Goal: Task Accomplishment & Management: Manage account settings

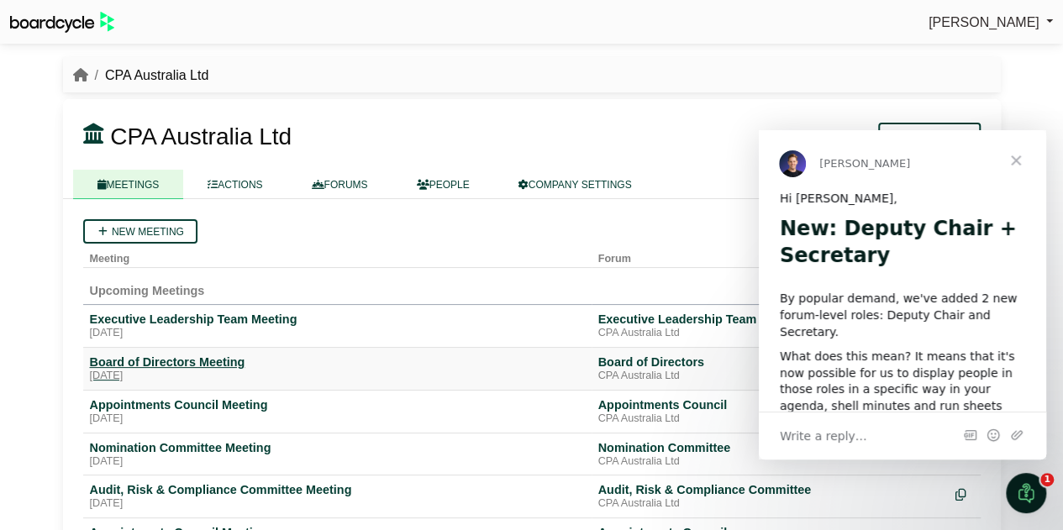
scroll to position [84, 0]
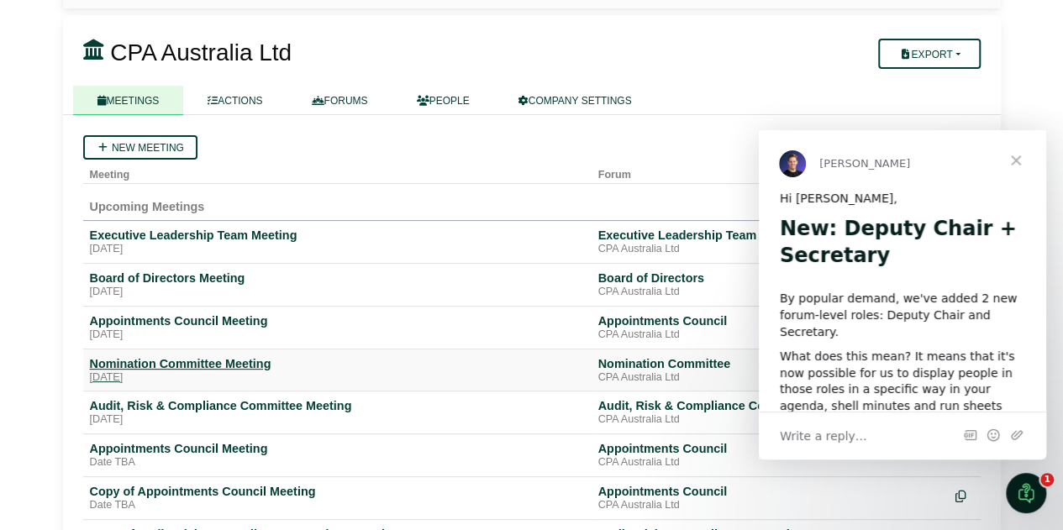
click at [225, 360] on div "Nomination Committee Meeting" at bounding box center [337, 363] width 495 height 15
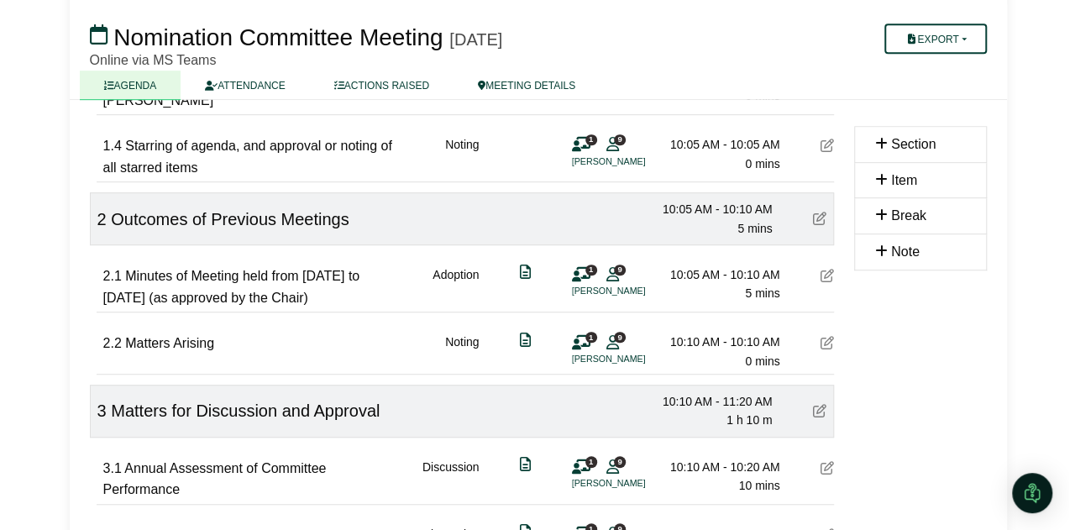
scroll to position [420, 0]
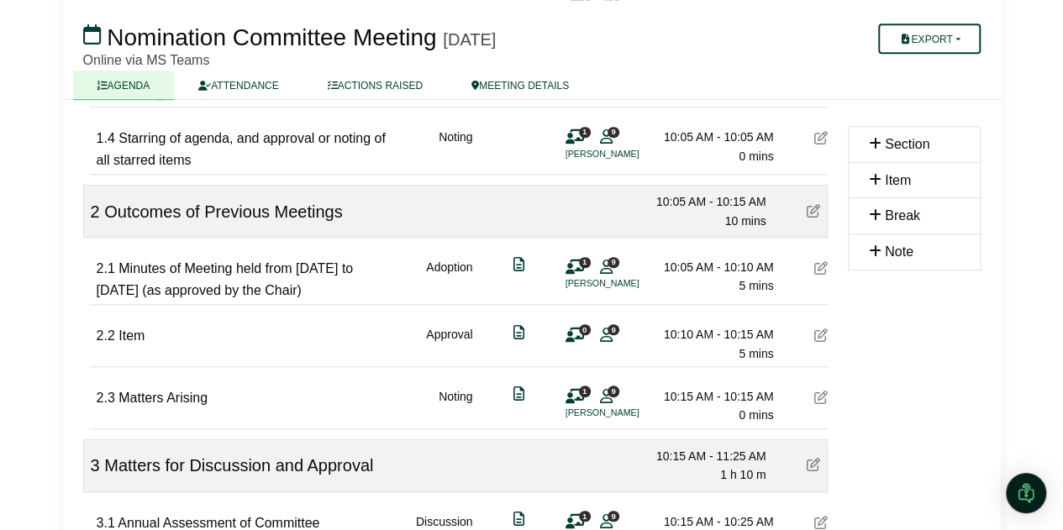
click at [821, 335] on icon at bounding box center [820, 334] width 13 height 13
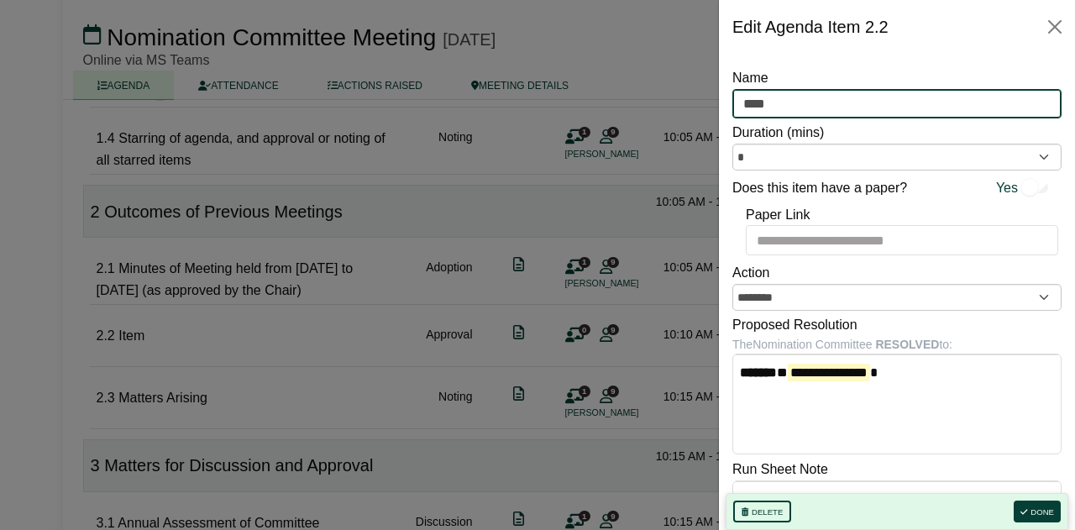
drag, startPoint x: 783, startPoint y: 103, endPoint x: 706, endPoint y: 109, distance: 77.5
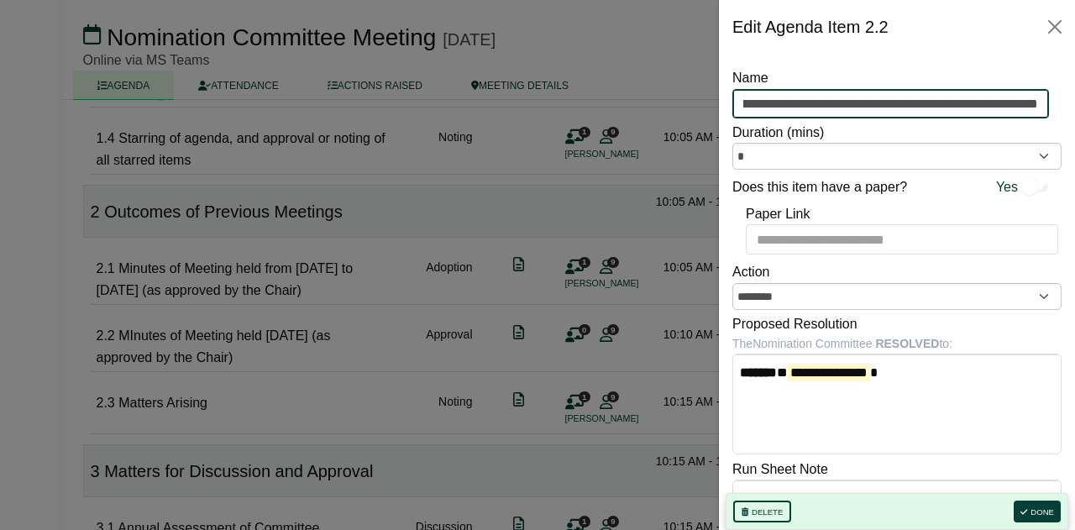
scroll to position [0, 100]
type input "**********"
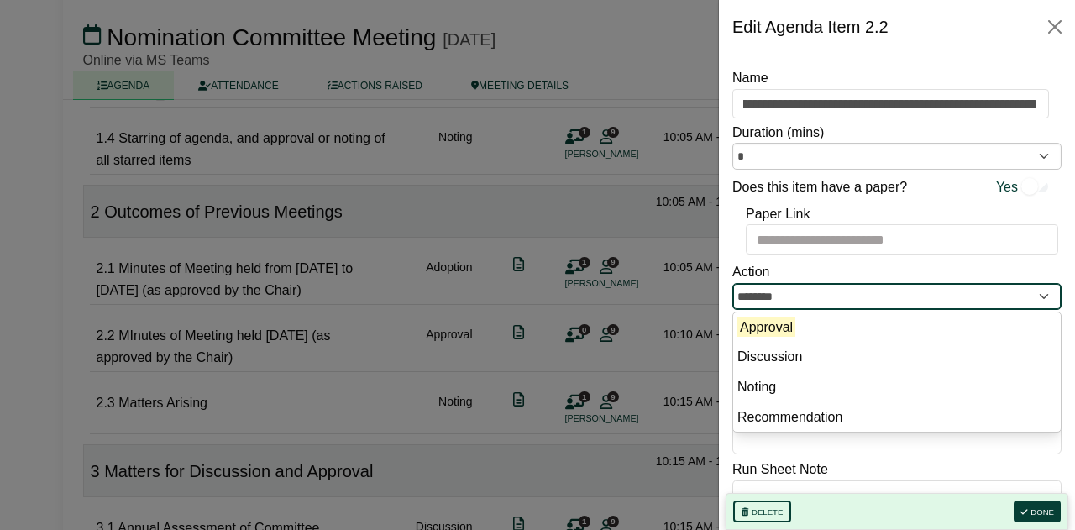
scroll to position [0, 0]
drag, startPoint x: 811, startPoint y: 293, endPoint x: 663, endPoint y: 289, distance: 148.7
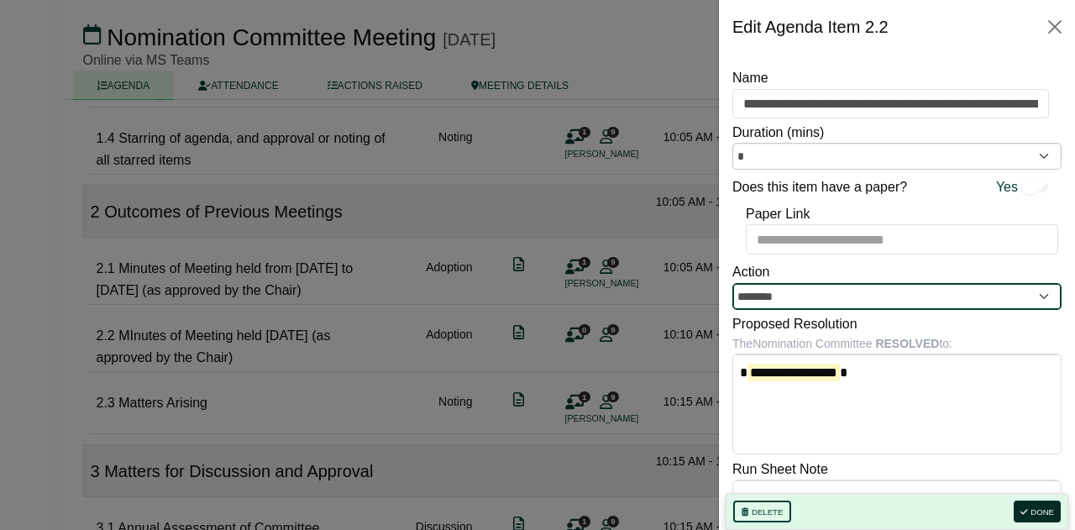
type input "********"
click at [1042, 503] on button "Done" at bounding box center [1037, 512] width 47 height 22
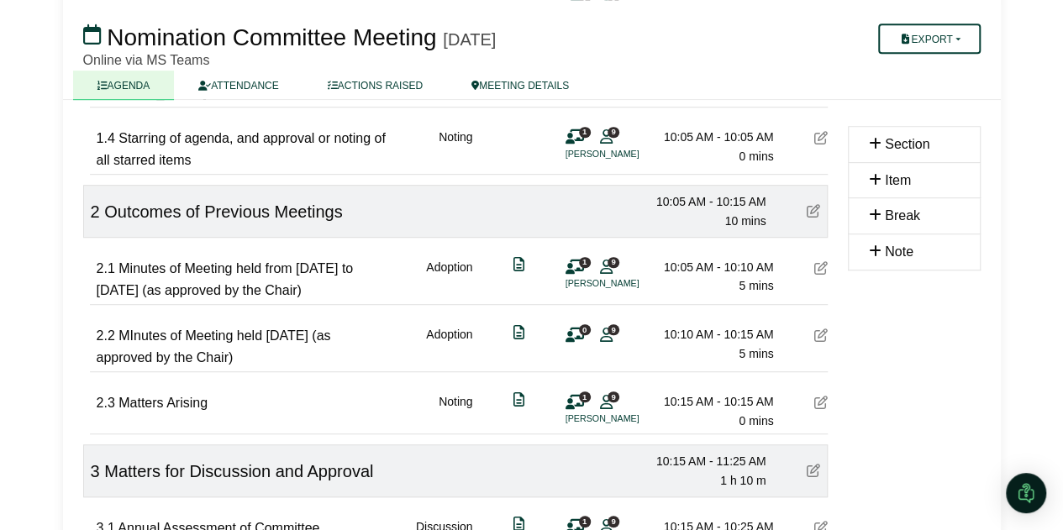
click at [575, 335] on icon at bounding box center [574, 335] width 18 height 1
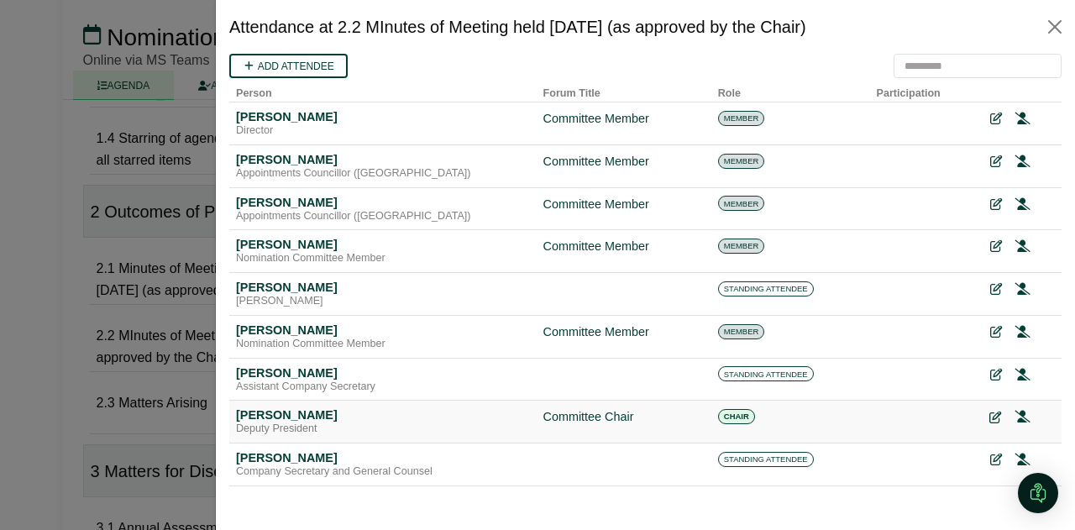
click at [989, 415] on icon at bounding box center [995, 418] width 12 height 12
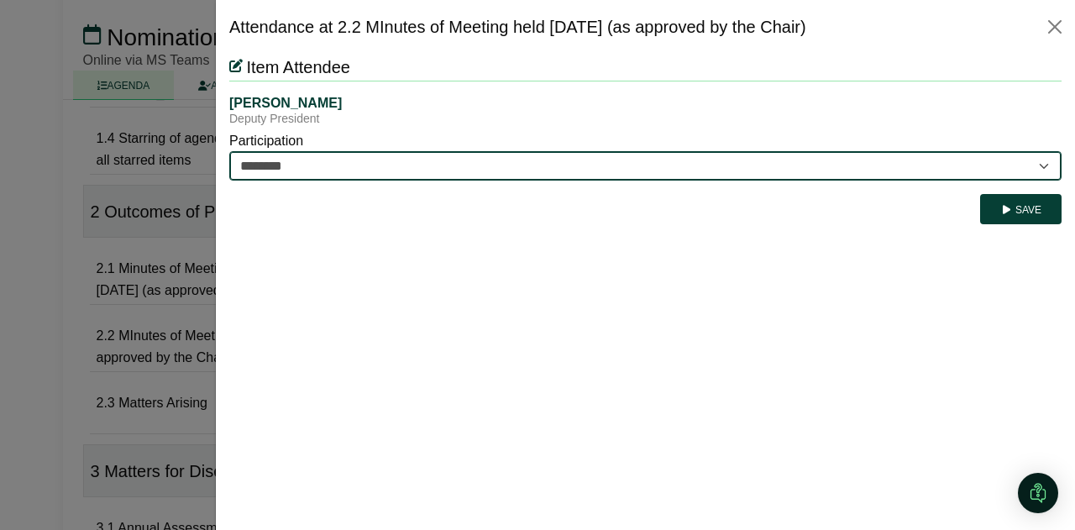
click at [352, 160] on select "********* ********" at bounding box center [645, 165] width 832 height 29
select select "*********"
click at [229, 151] on select "********* ********" at bounding box center [645, 165] width 832 height 29
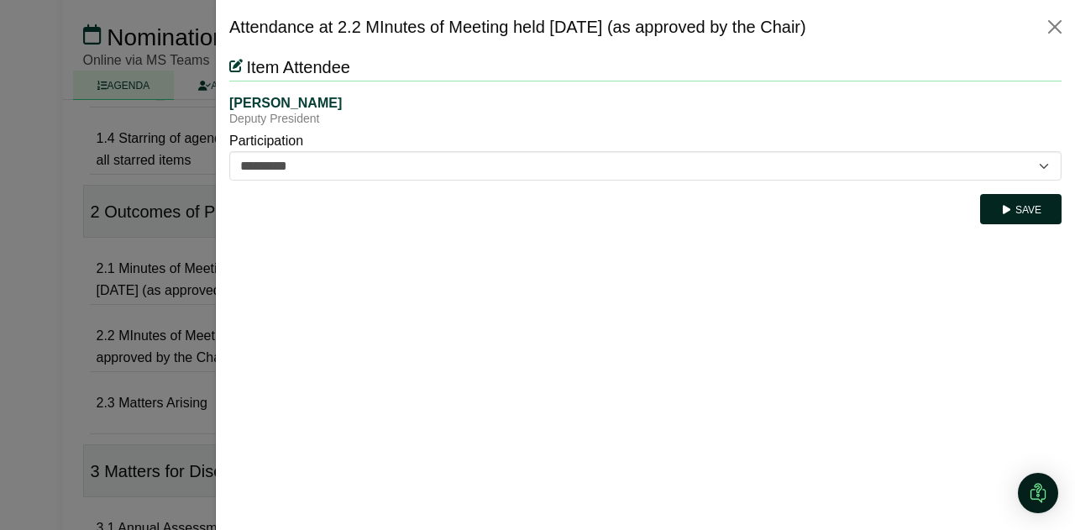
click at [1021, 214] on button "Save" at bounding box center [1020, 209] width 81 height 30
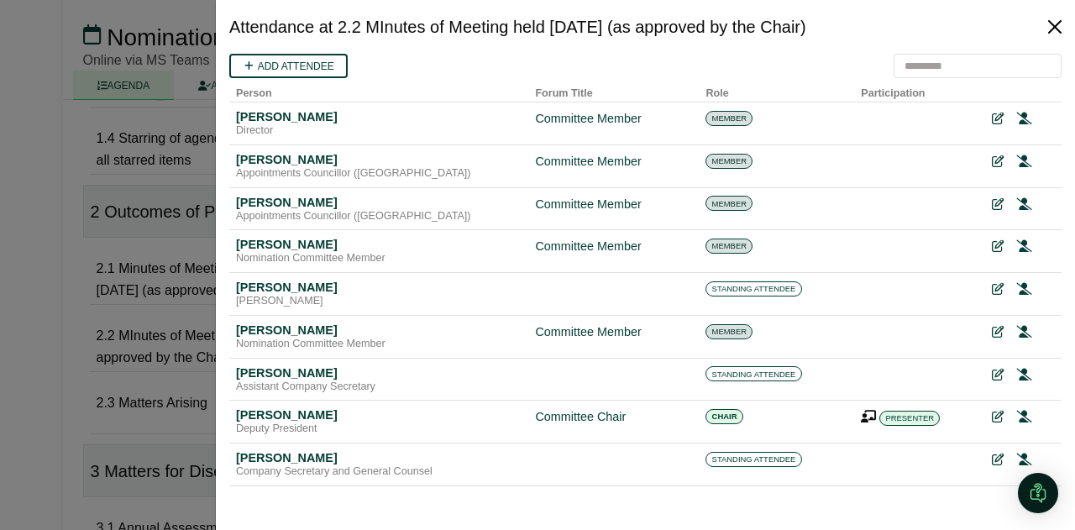
click at [1056, 31] on button "Close" at bounding box center [1055, 26] width 27 height 27
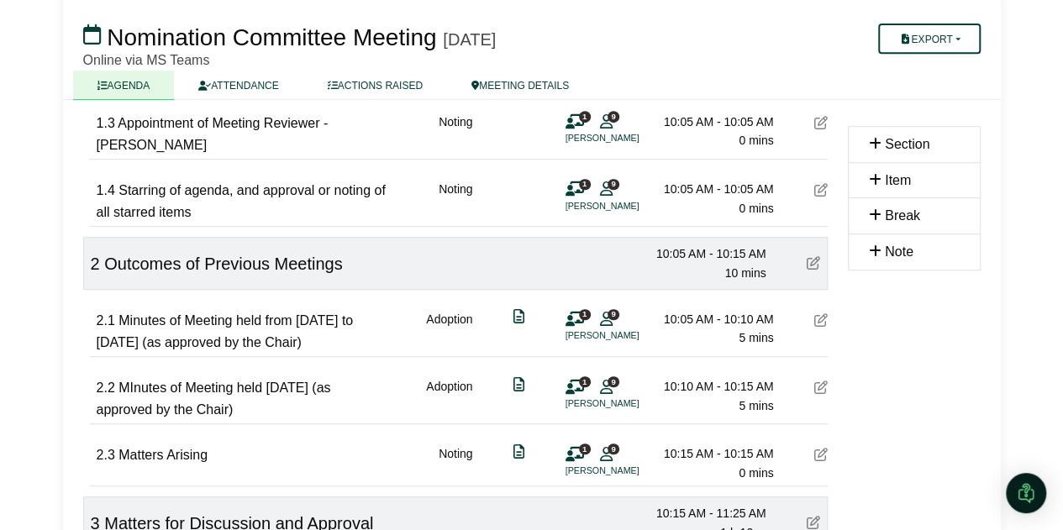
scroll to position [450, 0]
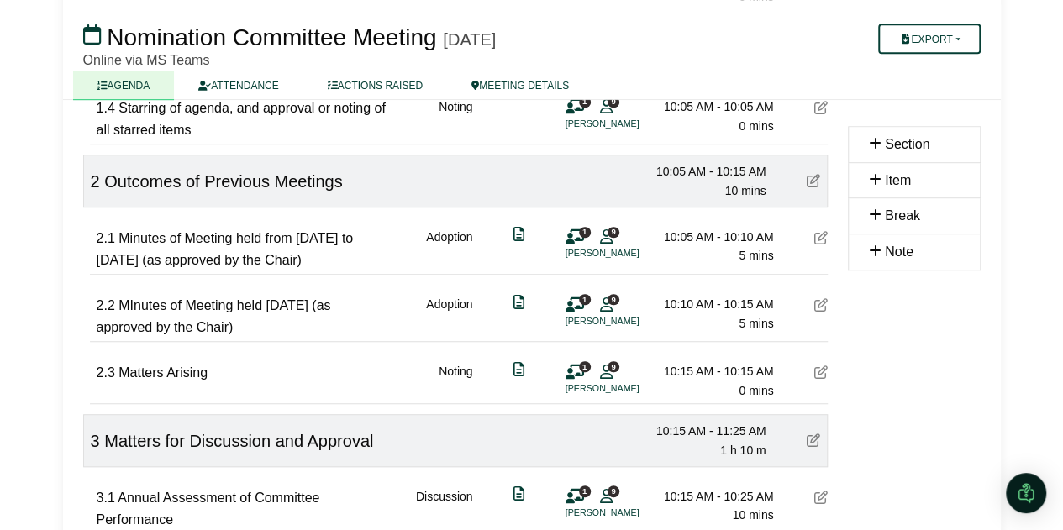
click at [820, 299] on icon at bounding box center [820, 304] width 13 height 13
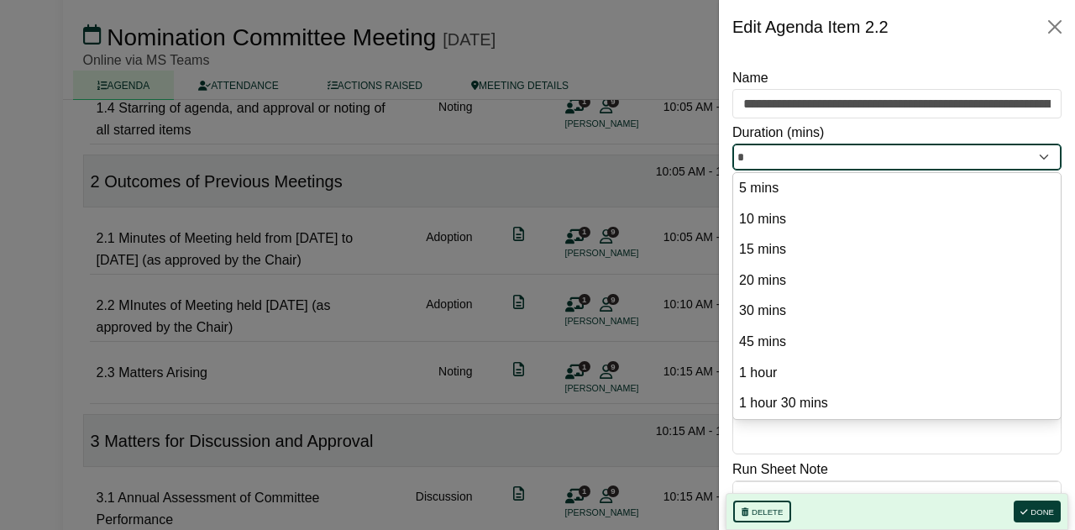
drag, startPoint x: 769, startPoint y: 156, endPoint x: 648, endPoint y: 145, distance: 122.3
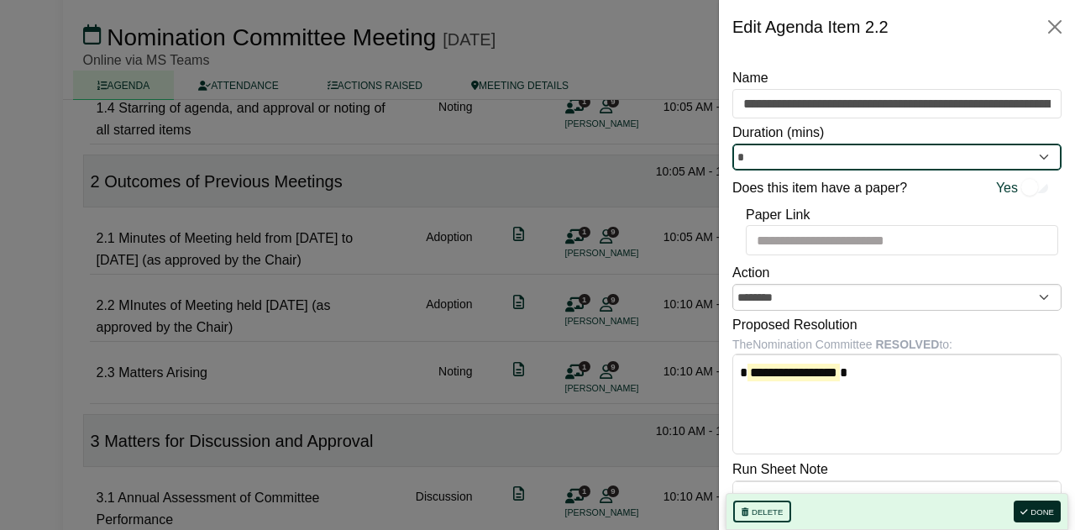
type input "*"
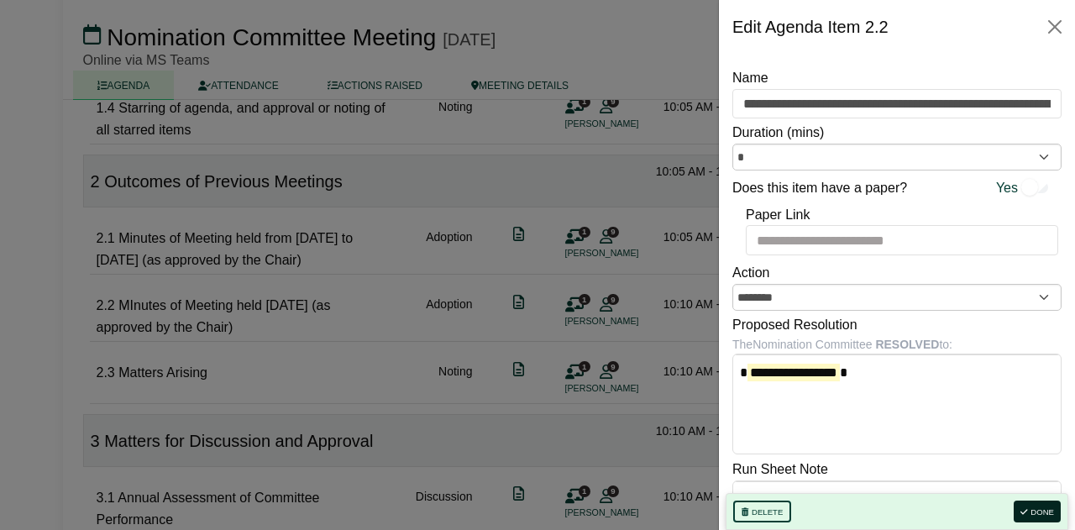
click at [1022, 510] on icon "button" at bounding box center [1024, 512] width 7 height 8
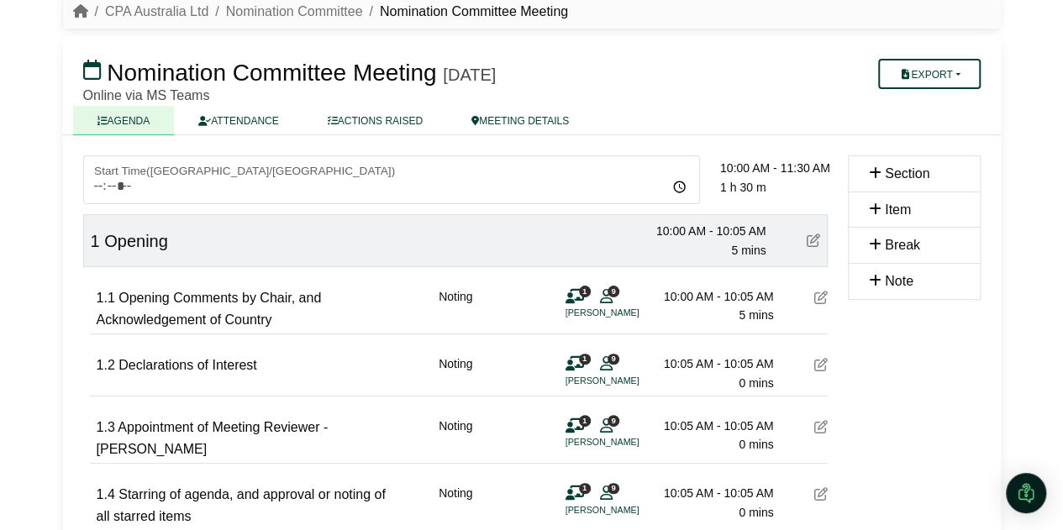
scroll to position [0, 0]
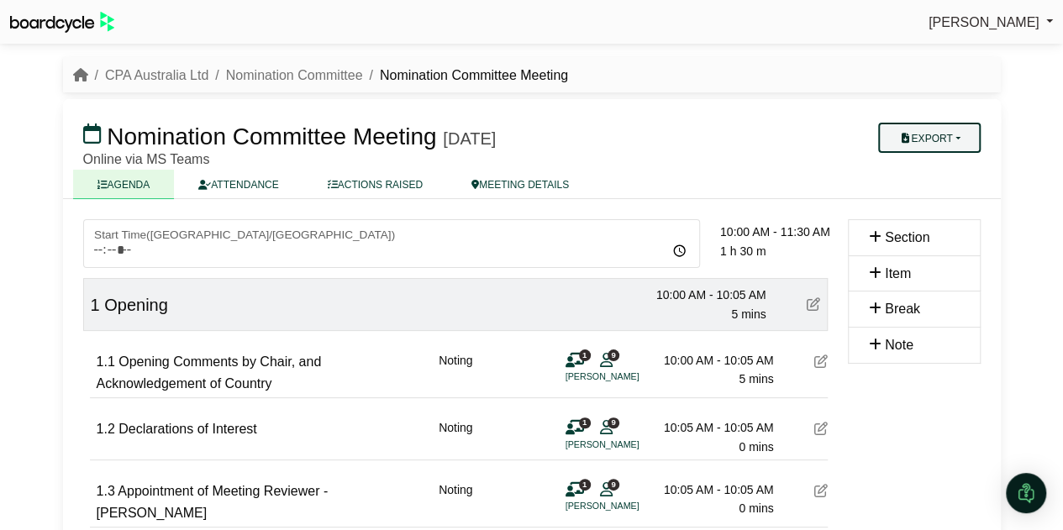
click at [959, 134] on button "Export" at bounding box center [929, 138] width 102 height 30
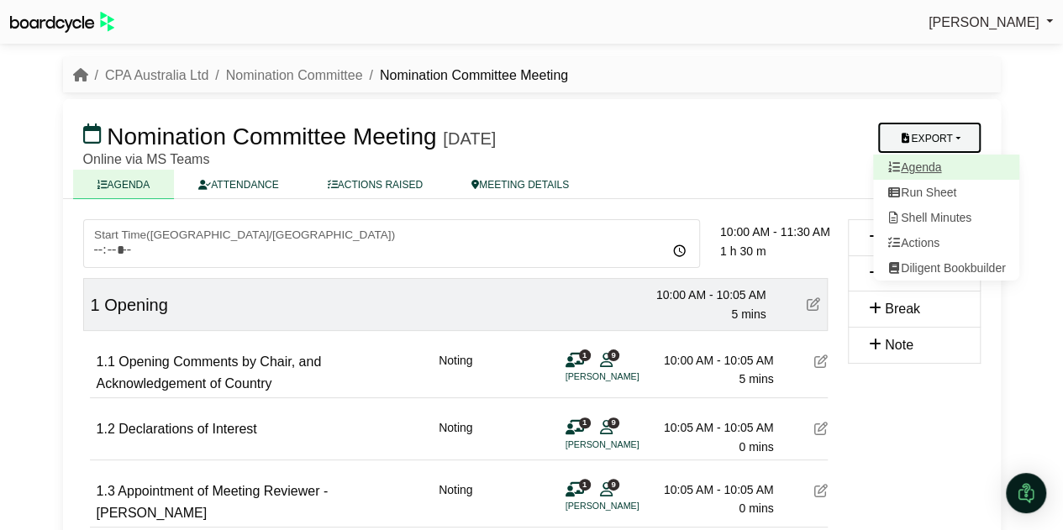
click at [927, 171] on link "Agenda" at bounding box center [946, 167] width 146 height 25
